Goal: Information Seeking & Learning: Learn about a topic

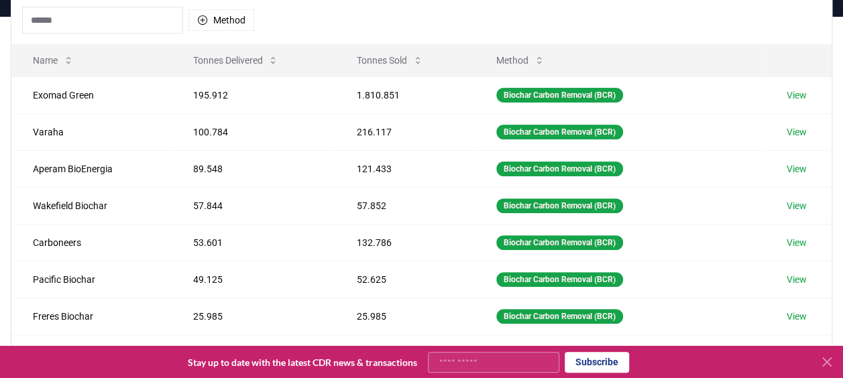
scroll to position [134, 0]
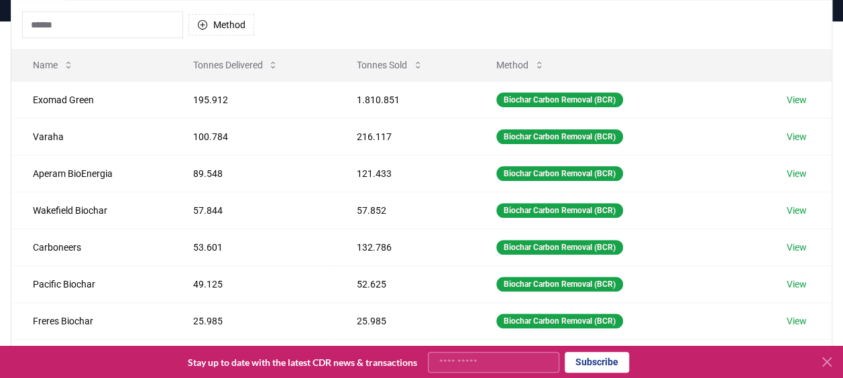
click at [709, 31] on div "Method" at bounding box center [421, 25] width 820 height 48
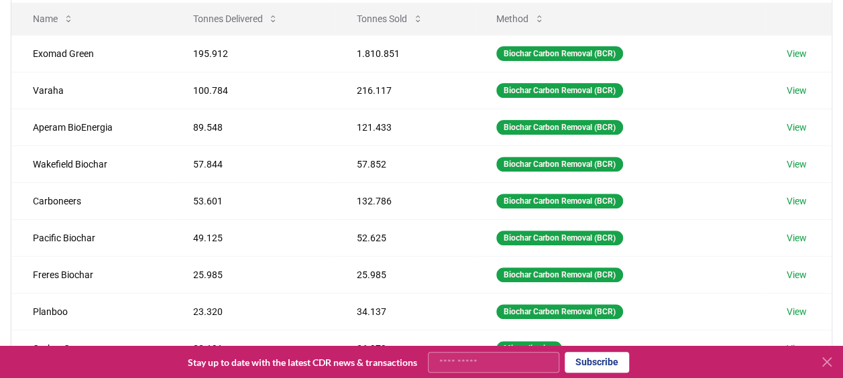
scroll to position [182, 0]
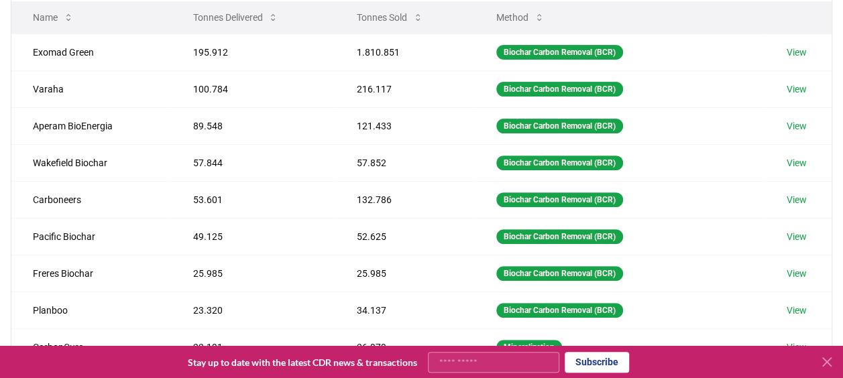
click at [707, 26] on th "Method" at bounding box center [620, 17] width 290 height 32
click at [756, 12] on th "Method" at bounding box center [620, 17] width 290 height 32
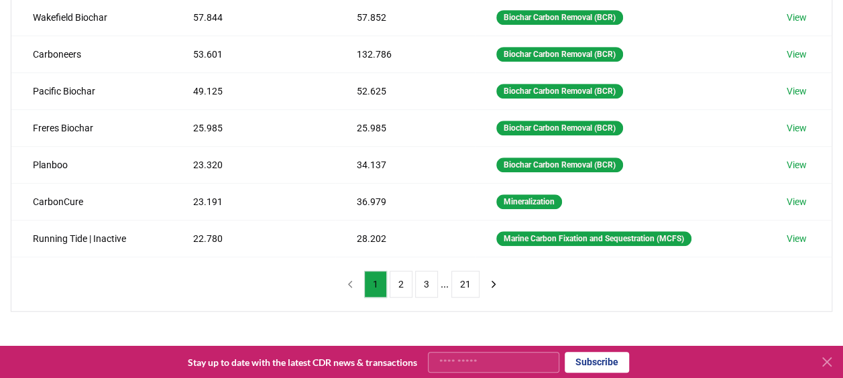
scroll to position [339, 0]
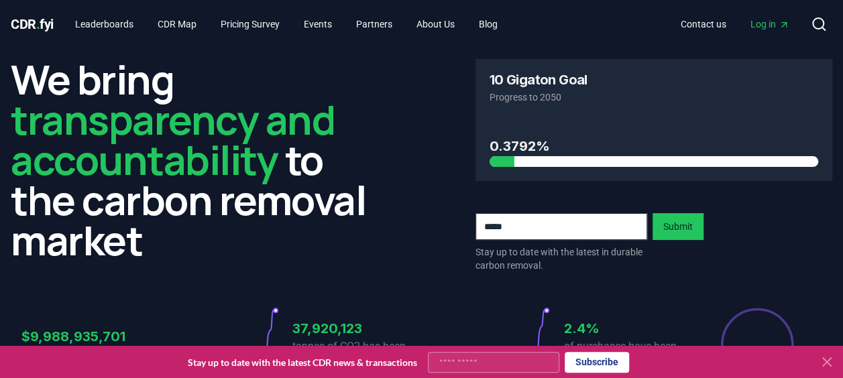
click at [827, 365] on icon at bounding box center [826, 362] width 16 height 16
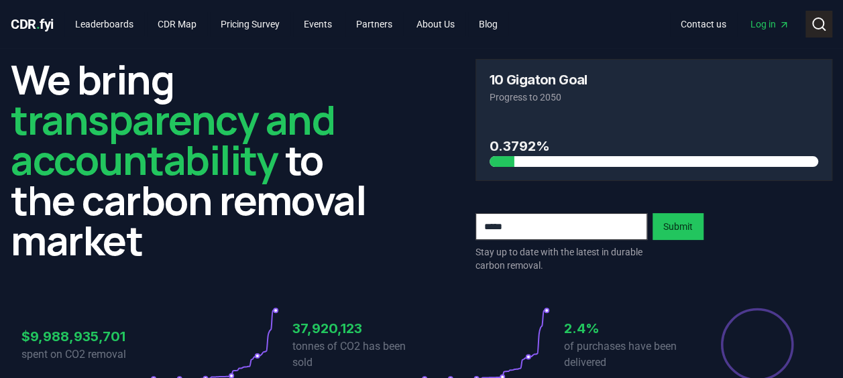
click at [815, 24] on icon at bounding box center [818, 24] width 16 height 16
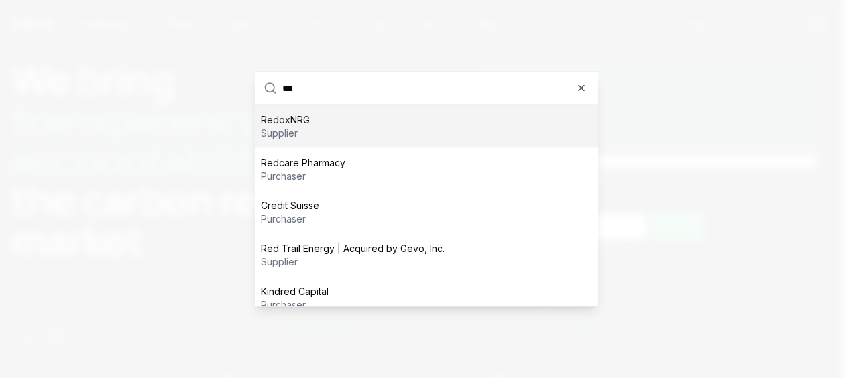
type input "****"
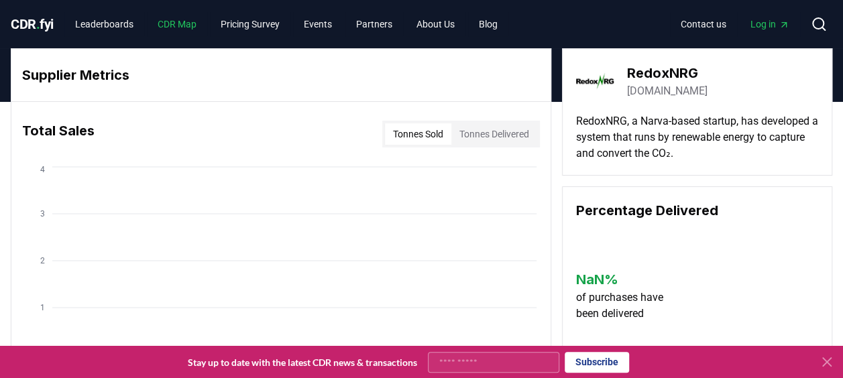
click at [186, 21] on link "CDR Map" at bounding box center [177, 24] width 60 height 24
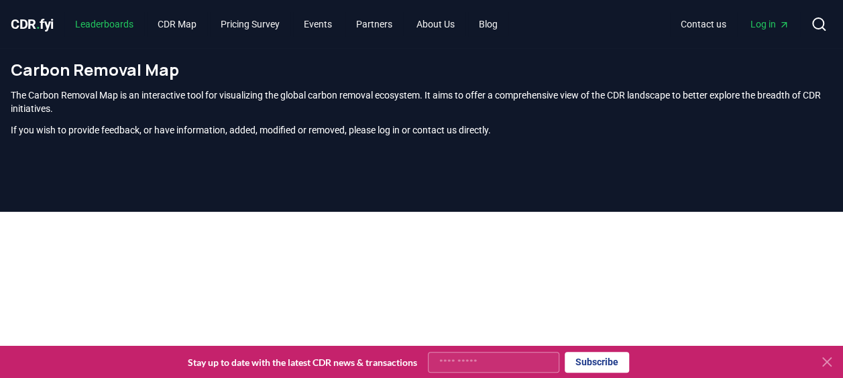
click at [114, 29] on link "Leaderboards" at bounding box center [104, 24] width 80 height 24
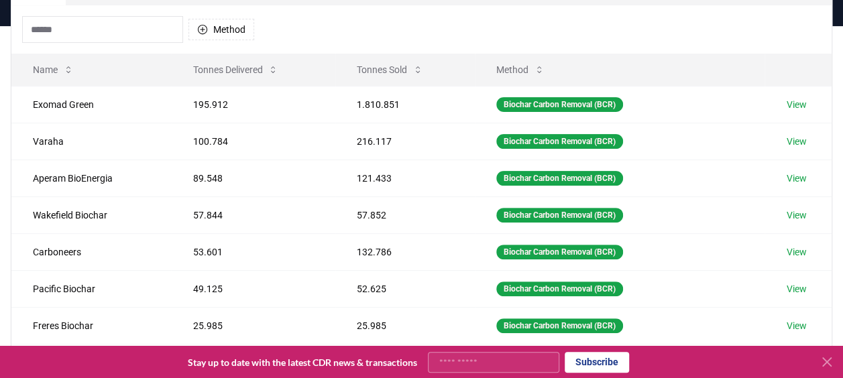
scroll to position [105, 0]
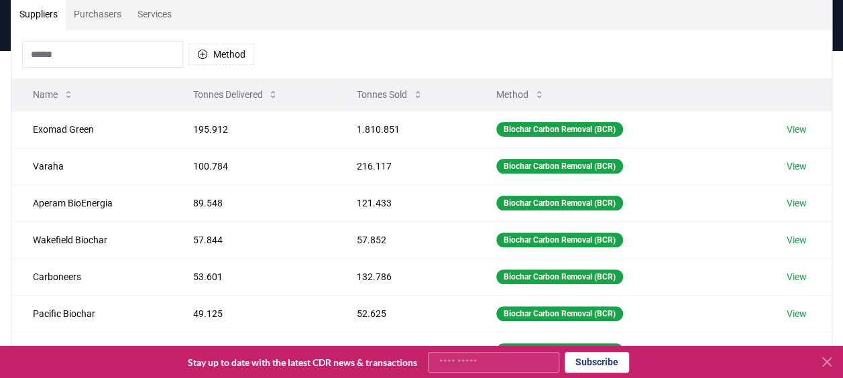
click at [521, 93] on button "Method" at bounding box center [520, 94] width 70 height 27
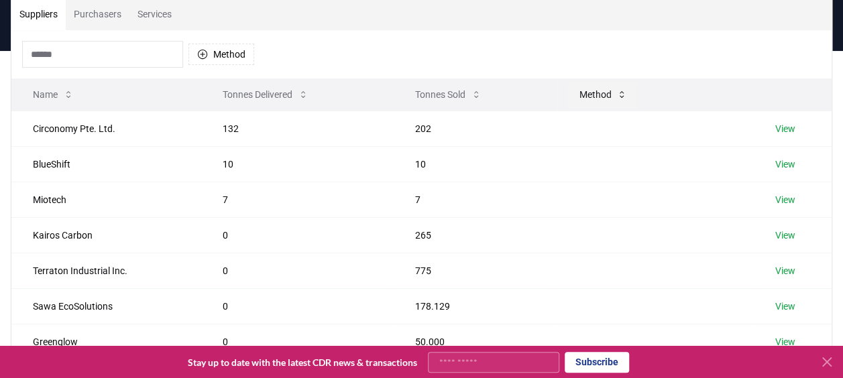
click at [594, 95] on button "Method" at bounding box center [603, 94] width 70 height 27
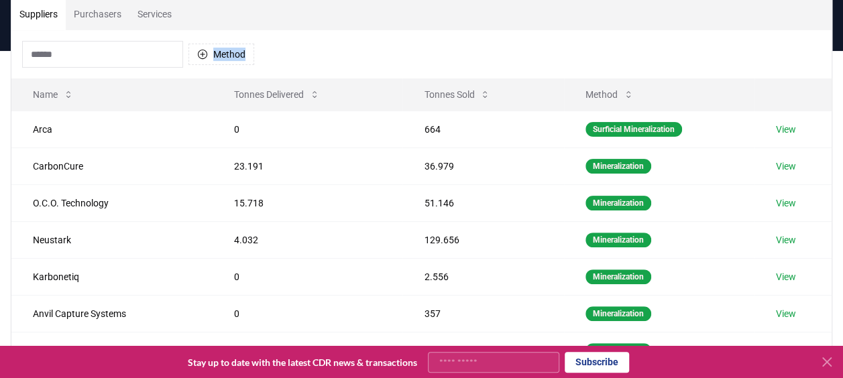
drag, startPoint x: 838, startPoint y: 40, endPoint x: 839, endPoint y: 114, distance: 73.7
click at [839, 114] on div "Suppliers Purchasers Services Method Name Tonnes Delivered Tonnes Sold Method A…" at bounding box center [421, 265] width 843 height 537
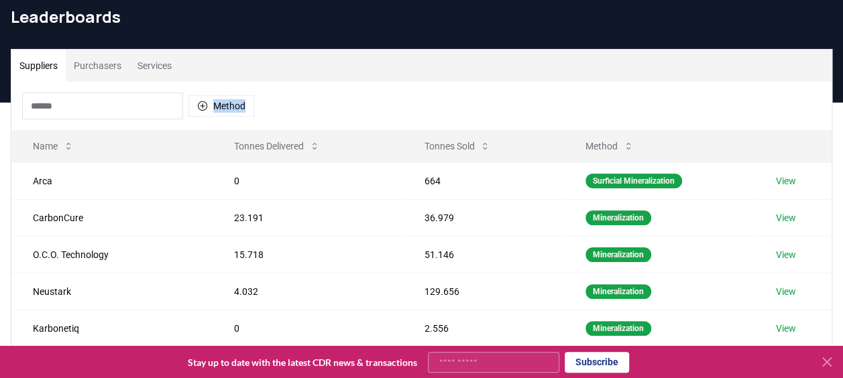
scroll to position [43, 0]
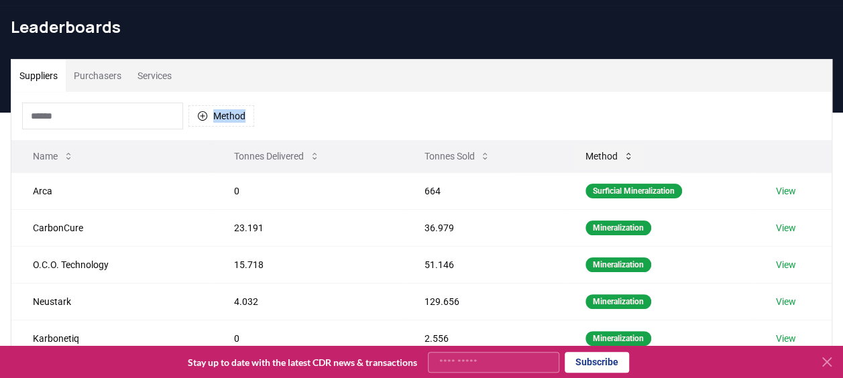
click at [627, 160] on icon at bounding box center [628, 156] width 11 height 11
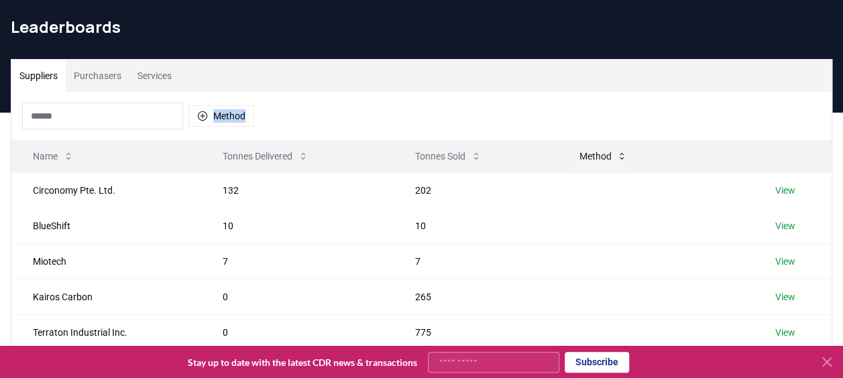
click at [619, 158] on icon at bounding box center [621, 156] width 11 height 11
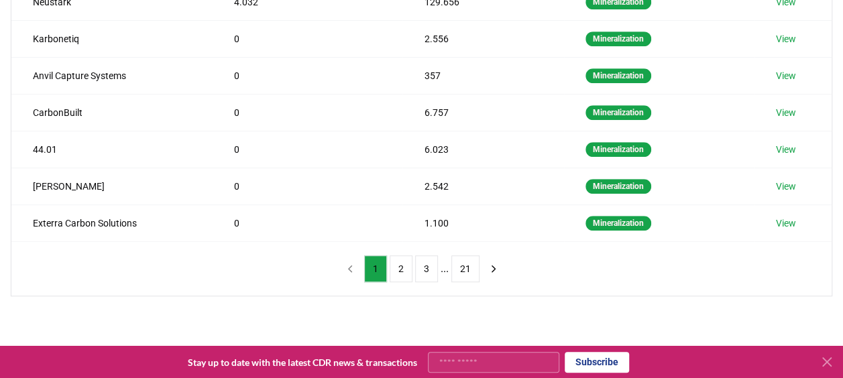
scroll to position [351, 0]
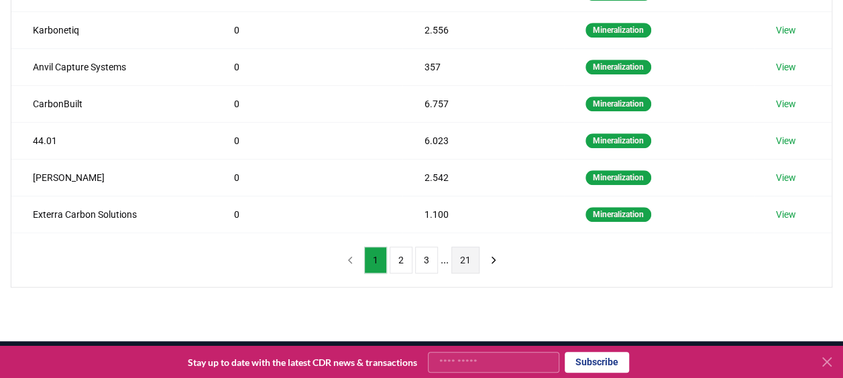
click at [465, 255] on button "21" at bounding box center [465, 260] width 28 height 27
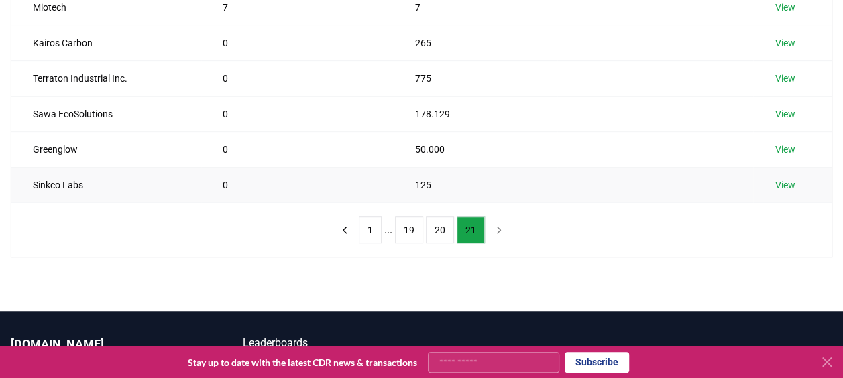
scroll to position [335, 0]
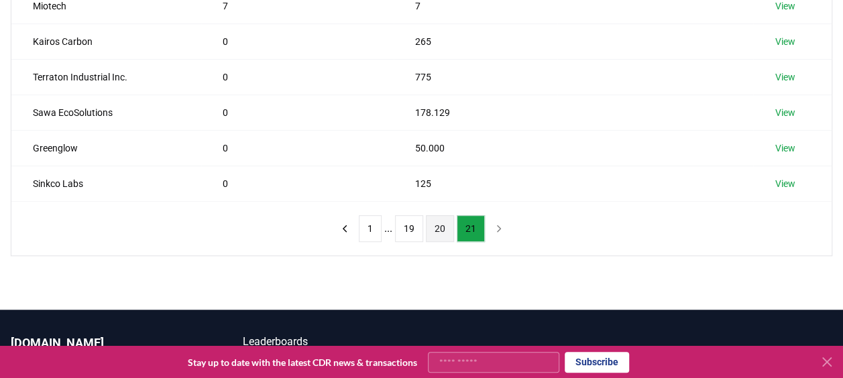
click at [444, 223] on button "20" at bounding box center [440, 228] width 28 height 27
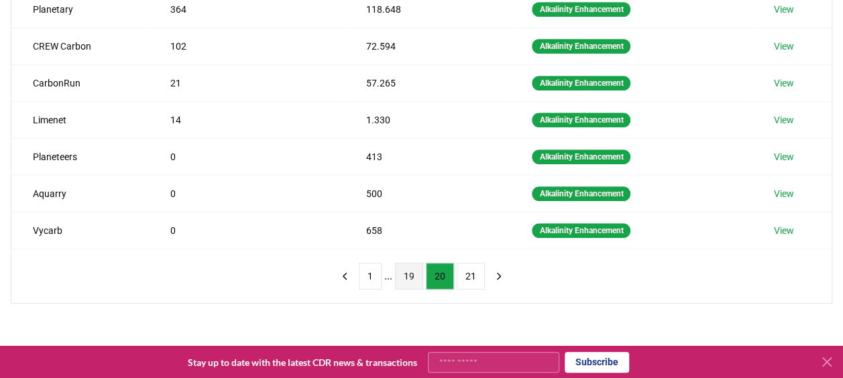
click at [412, 268] on button "19" at bounding box center [409, 276] width 28 height 27
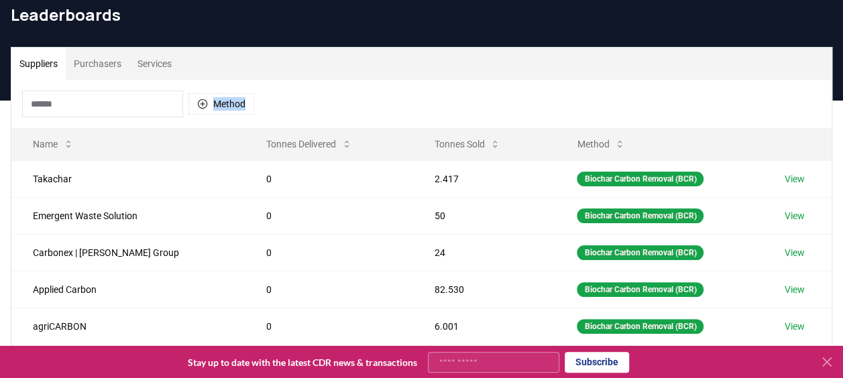
scroll to position [0, 0]
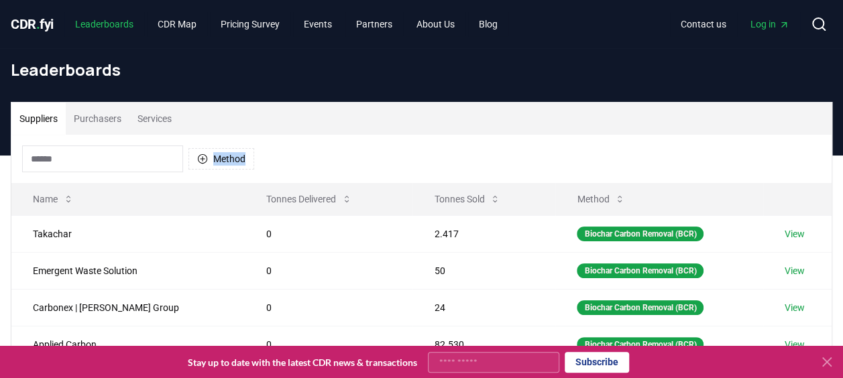
click at [122, 17] on link "Leaderboards" at bounding box center [104, 24] width 80 height 24
click at [101, 119] on button "Purchasers" at bounding box center [98, 119] width 64 height 32
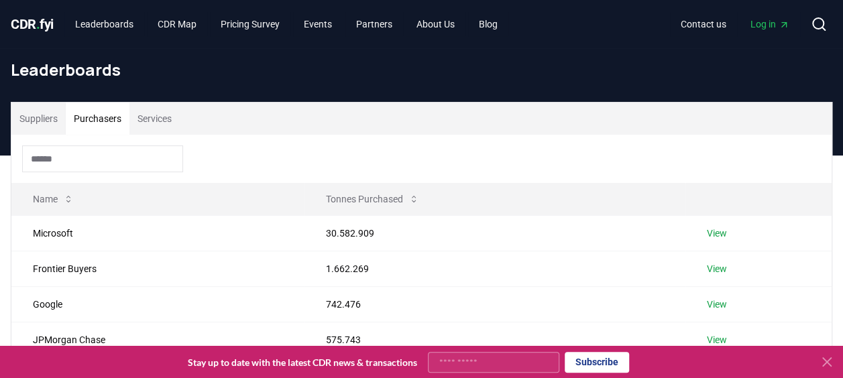
click at [158, 119] on button "Services" at bounding box center [154, 119] width 50 height 32
click at [91, 119] on button "Purchasers" at bounding box center [98, 119] width 64 height 32
click at [438, 20] on link "About Us" at bounding box center [436, 24] width 60 height 24
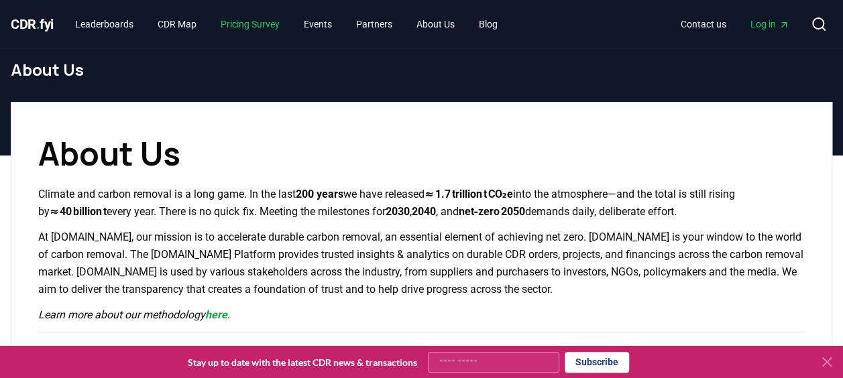
click at [251, 24] on link "Pricing Survey" at bounding box center [250, 24] width 80 height 24
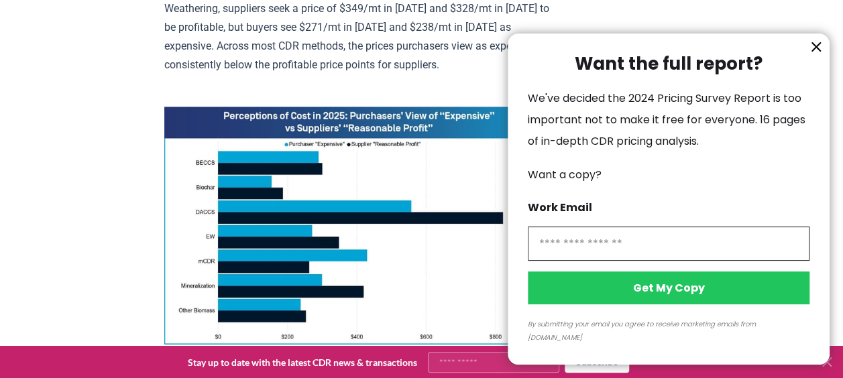
scroll to position [1005, 0]
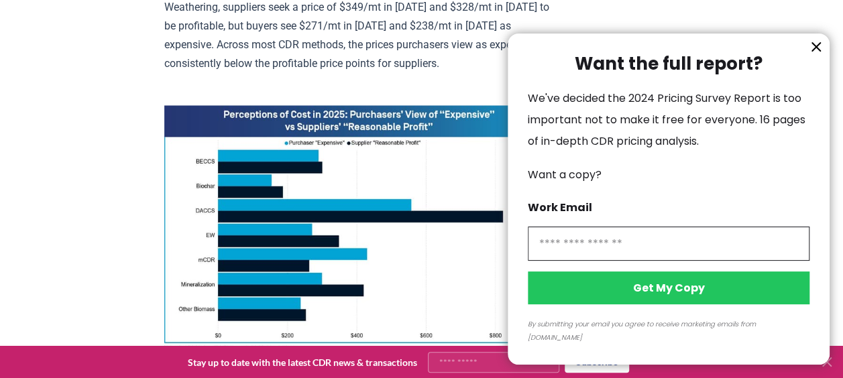
click at [819, 55] on icon "information" at bounding box center [816, 47] width 16 height 16
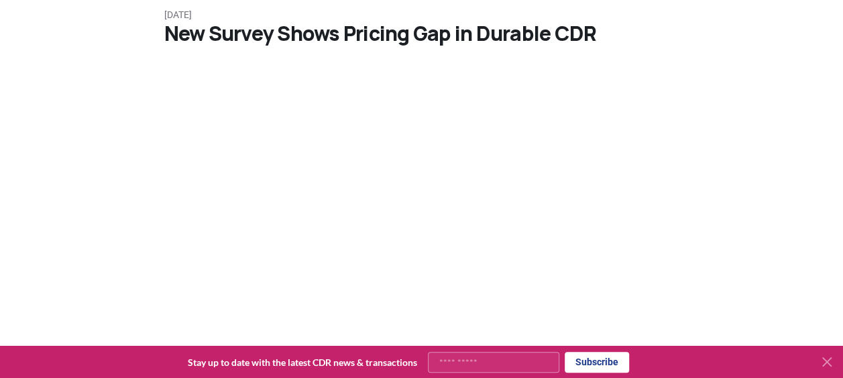
scroll to position [0, 0]
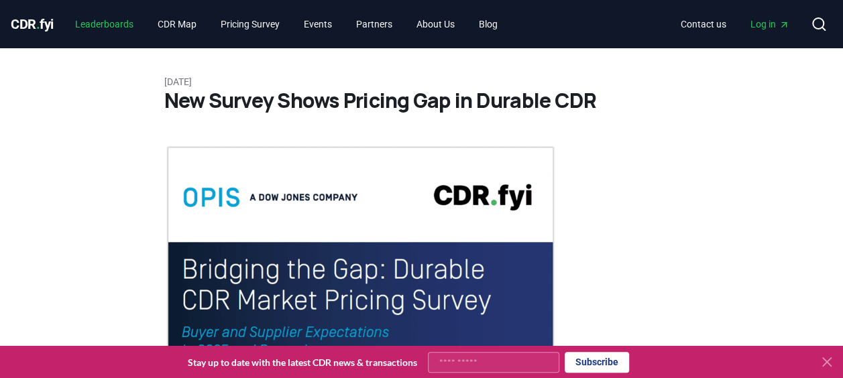
click at [99, 23] on link "Leaderboards" at bounding box center [104, 24] width 80 height 24
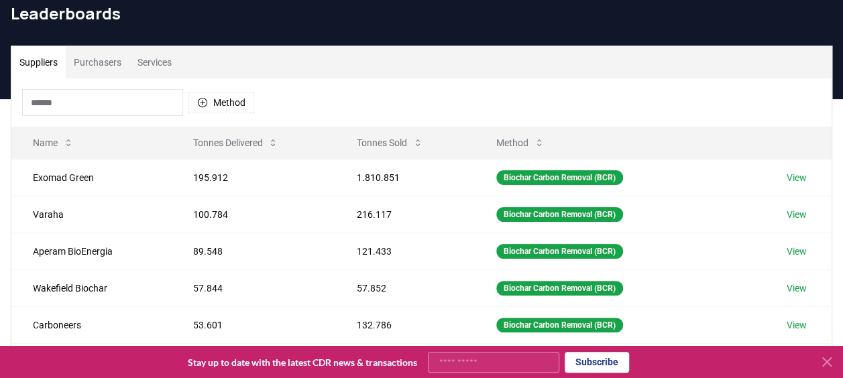
scroll to position [134, 0]
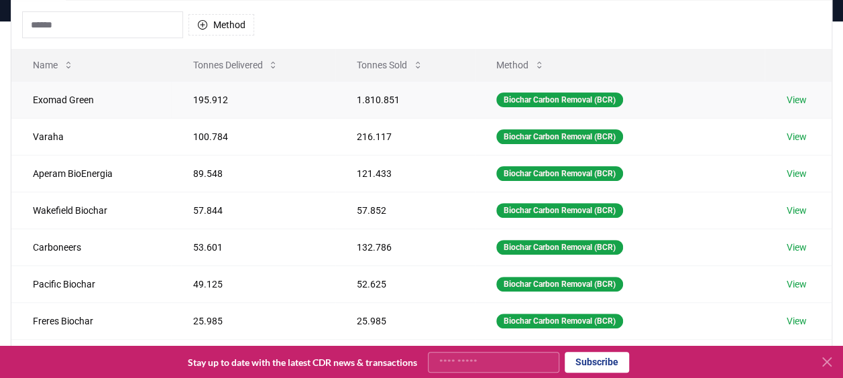
click at [798, 101] on link "View" at bounding box center [796, 99] width 20 height 13
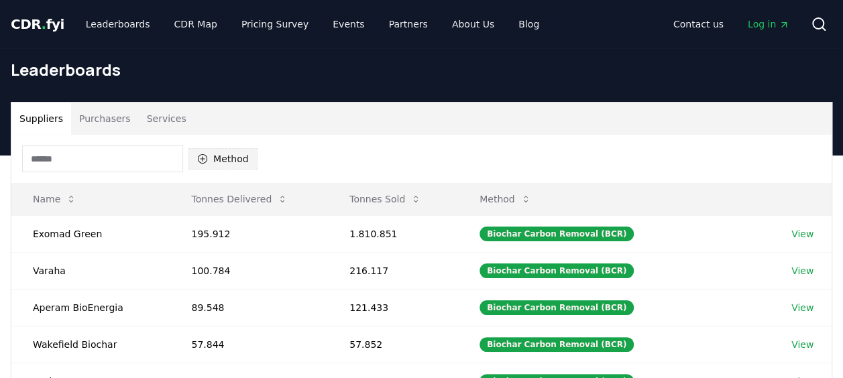
click at [225, 158] on button "Method" at bounding box center [222, 158] width 69 height 21
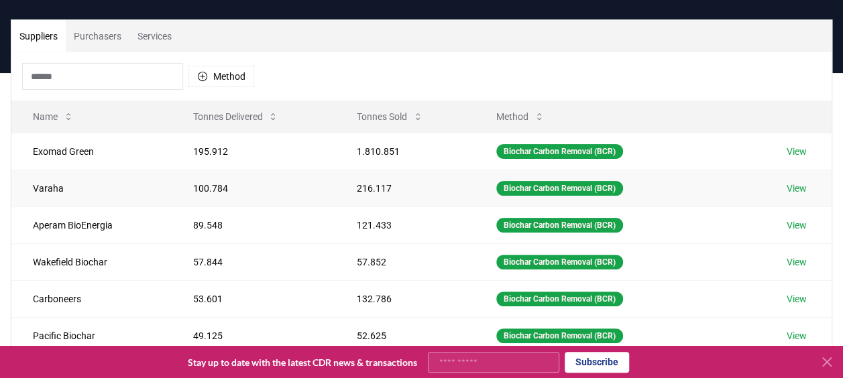
scroll to position [84, 0]
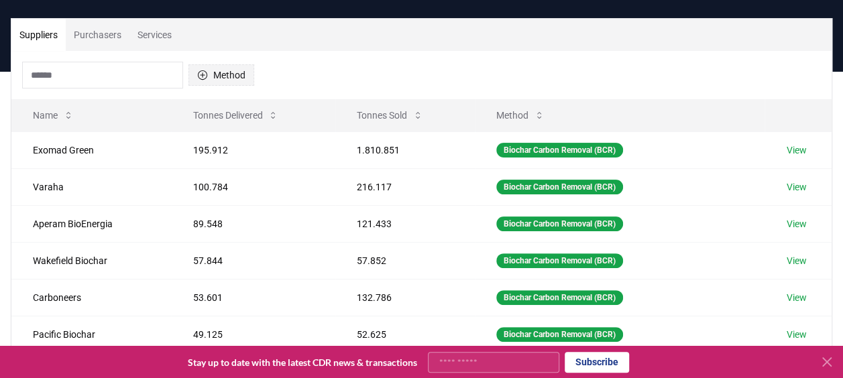
click at [237, 74] on button "Method" at bounding box center [221, 74] width 66 height 21
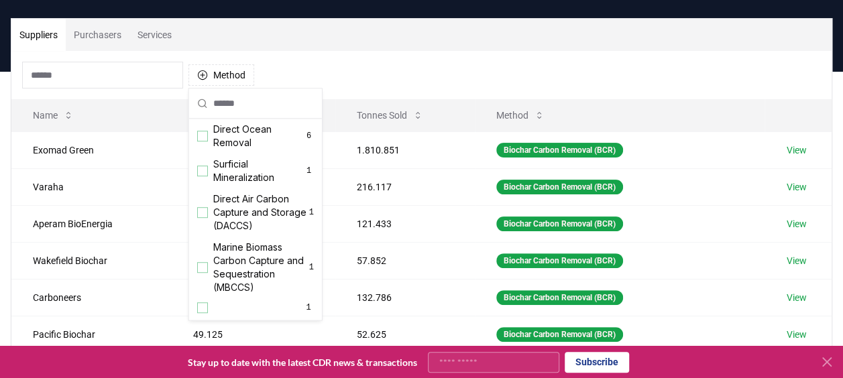
scroll to position [432, 0]
click at [391, 64] on div "Method" at bounding box center [421, 75] width 820 height 48
